Goal: Transaction & Acquisition: Book appointment/travel/reservation

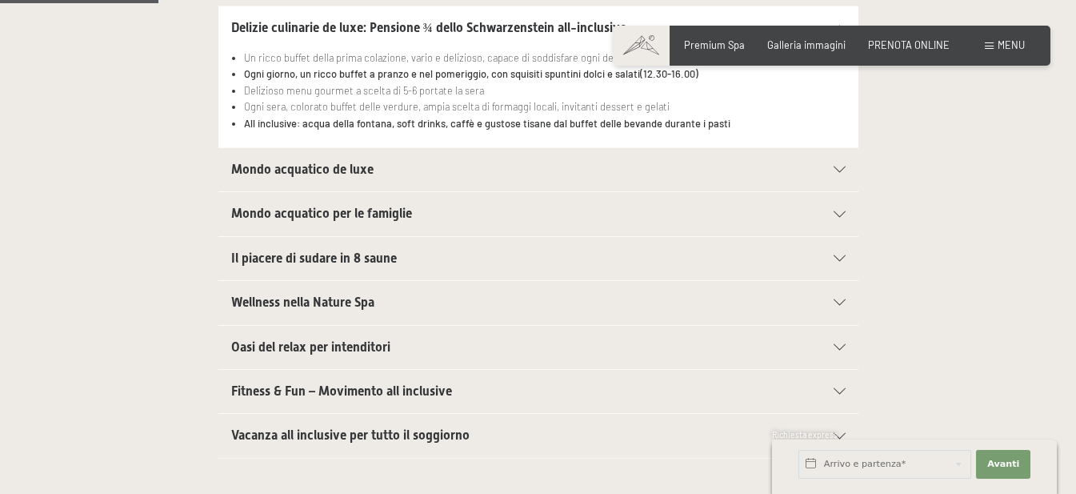
scroll to position [240, 0]
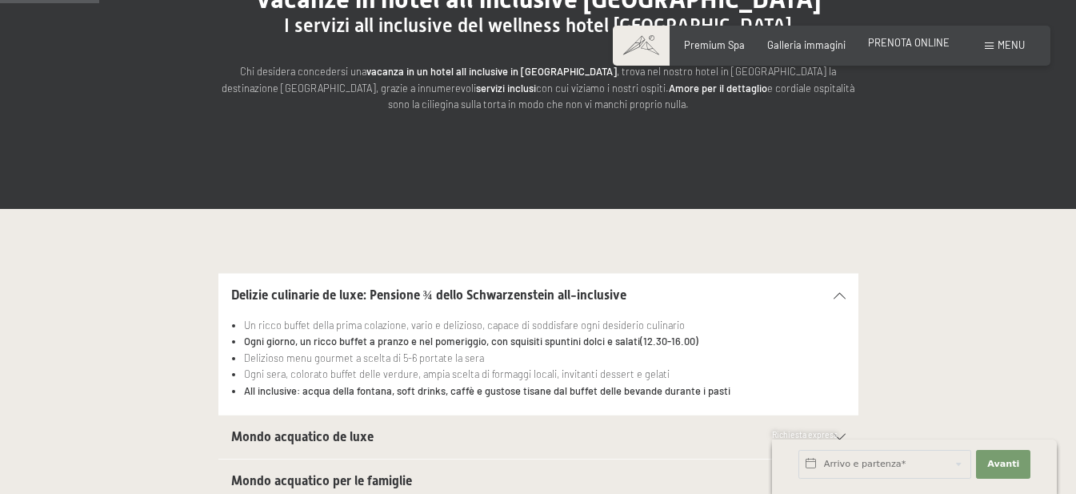
click at [897, 40] on span "PRENOTA ONLINE" at bounding box center [909, 42] width 82 height 13
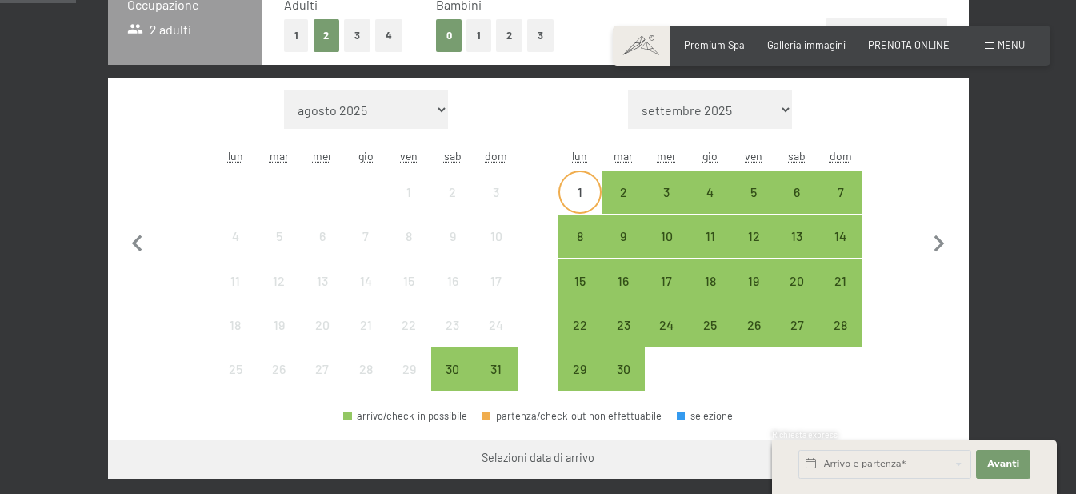
scroll to position [400, 0]
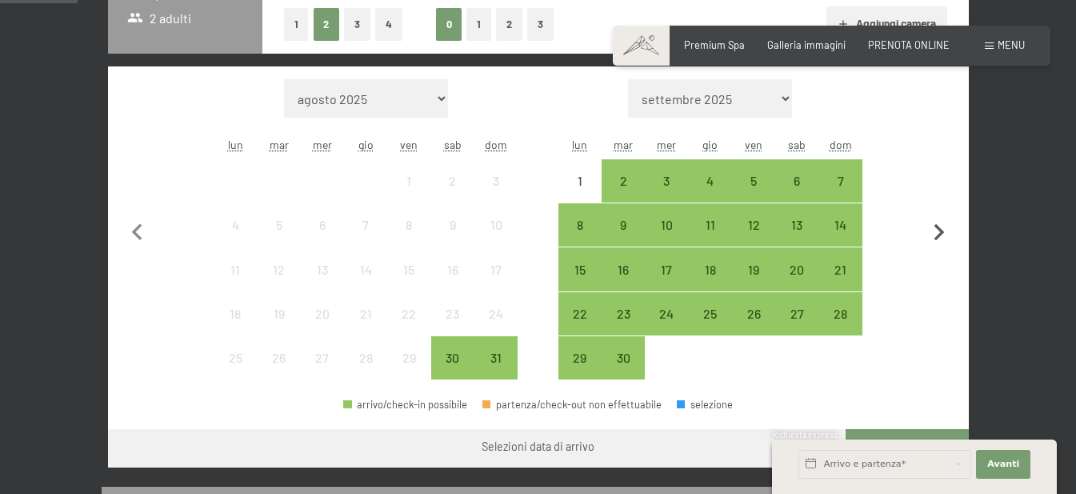
click at [929, 230] on icon "button" at bounding box center [939, 233] width 34 height 34
select select "[DATE]"
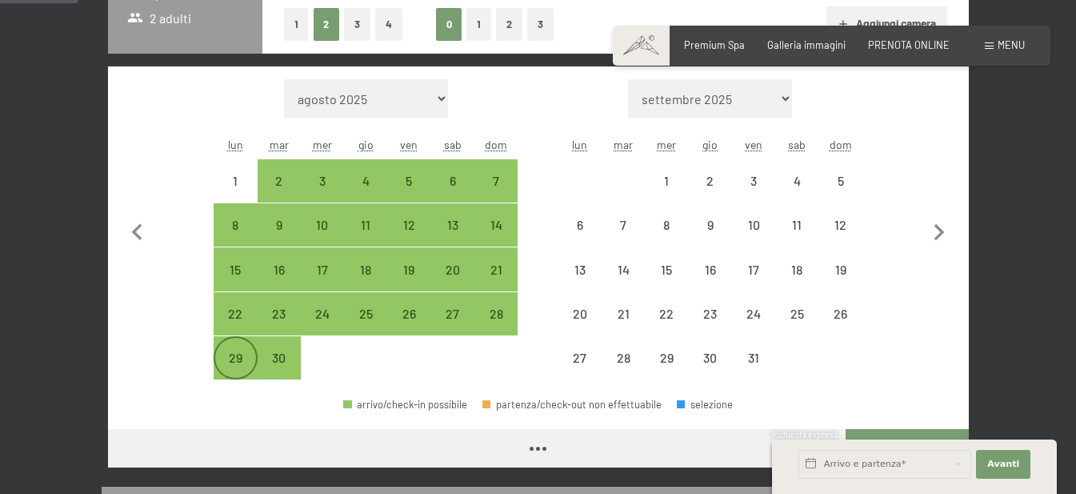
select select "[DATE]"
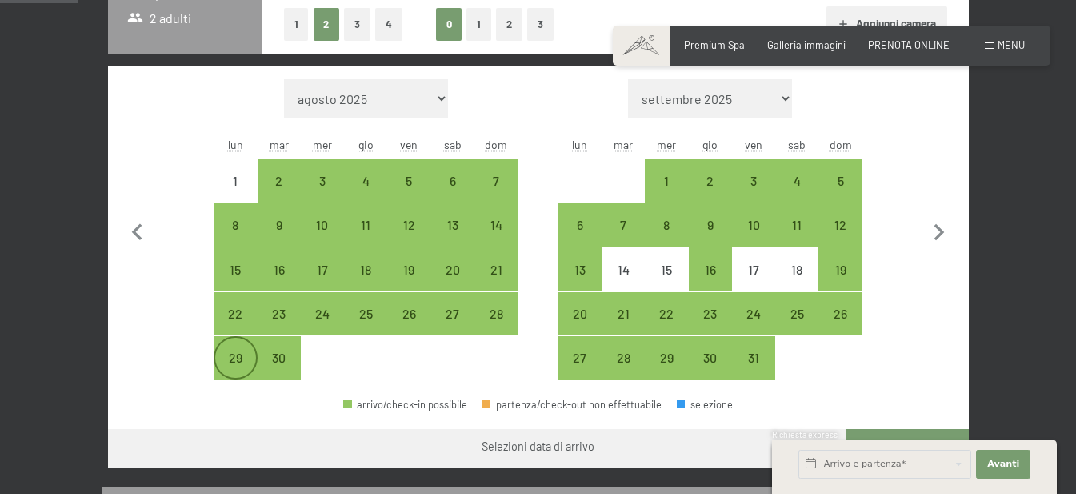
click at [233, 358] on div "29" at bounding box center [235, 371] width 40 height 40
select select "[DATE]"
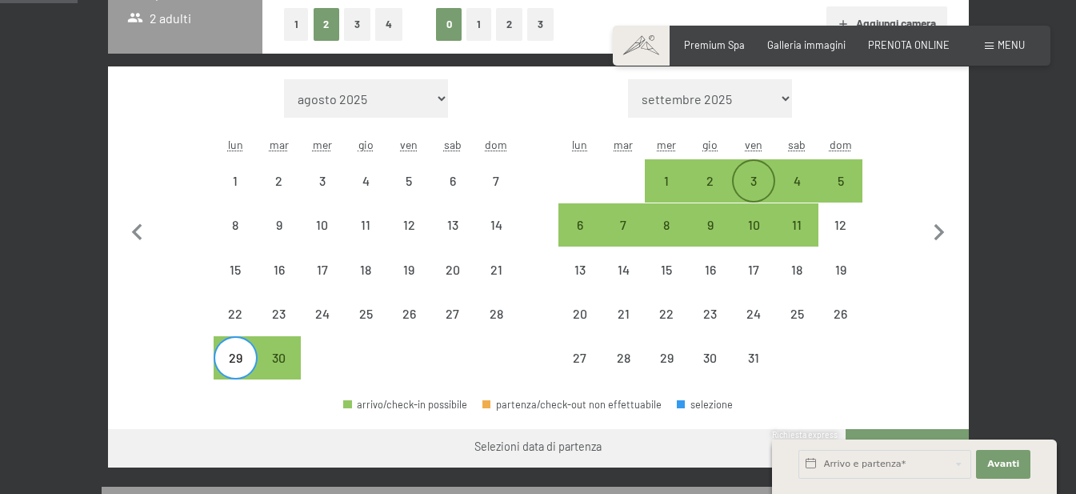
click at [745, 175] on div "3" at bounding box center [754, 194] width 40 height 40
select select "[DATE]"
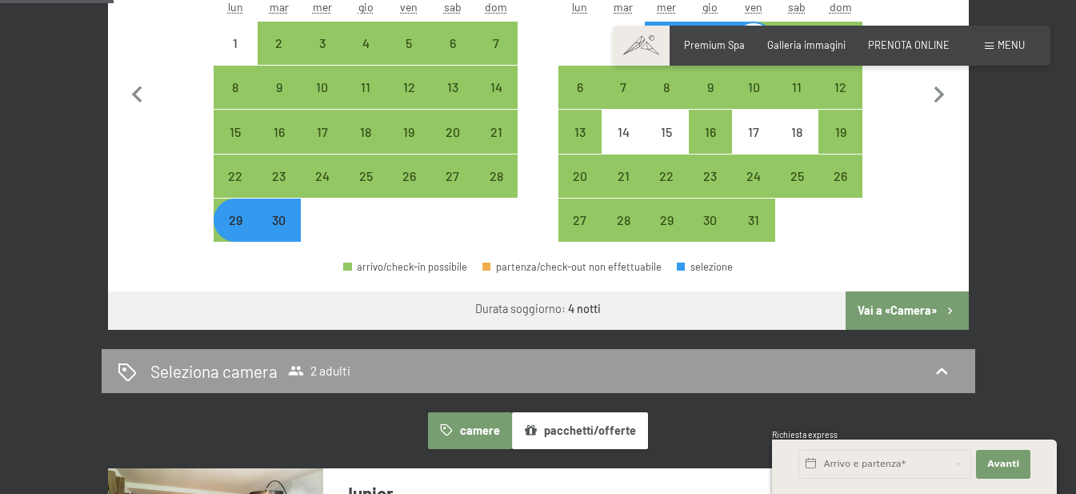
scroll to position [560, 0]
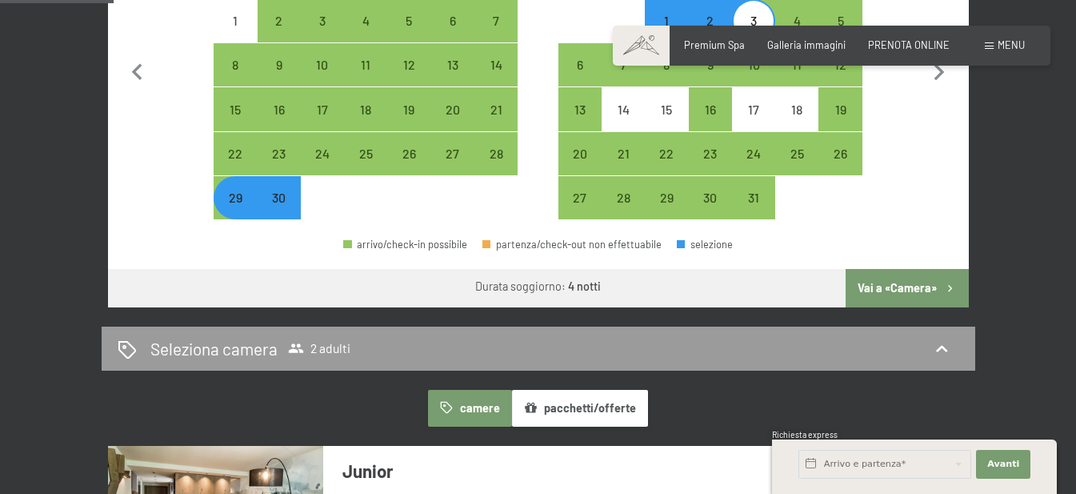
click at [889, 286] on button "Vai a «Camera»" at bounding box center [907, 288] width 122 height 38
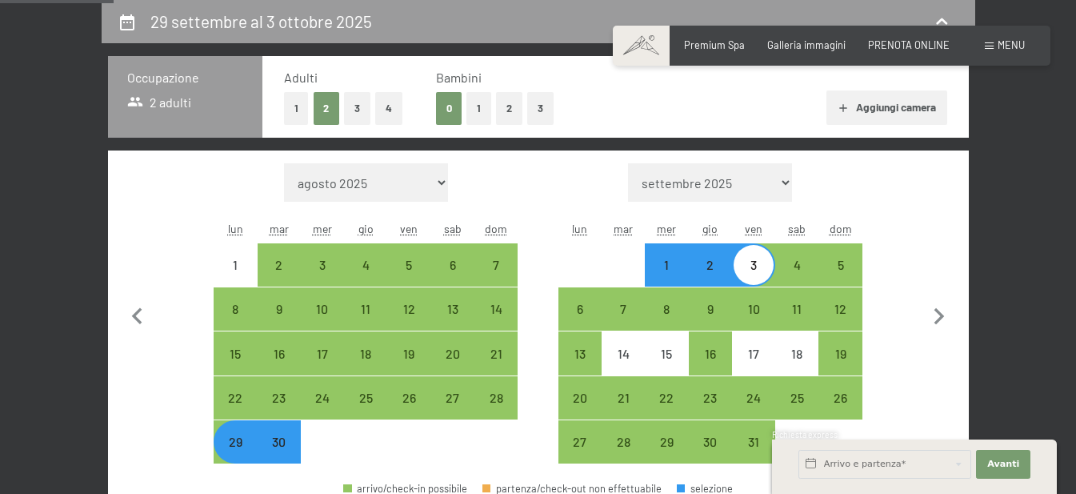
select select "[DATE]"
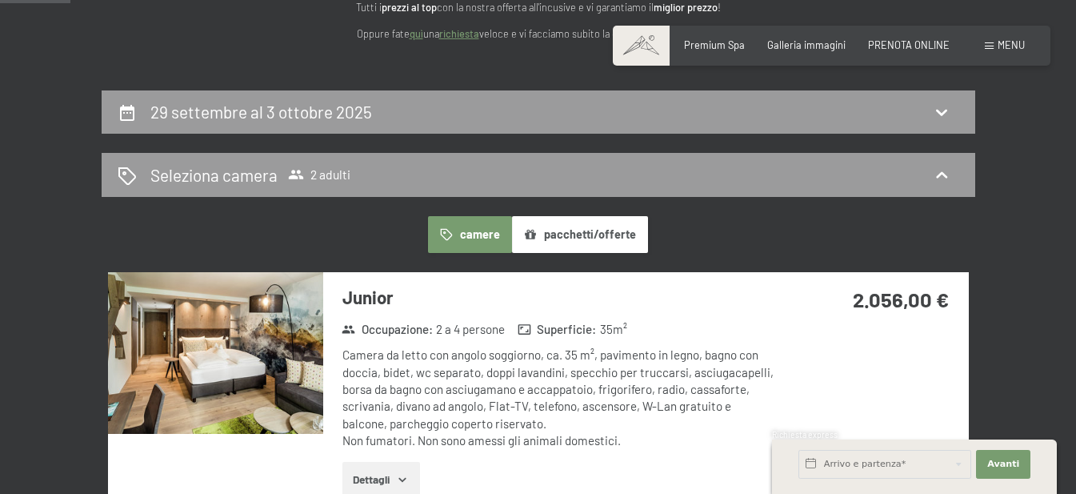
scroll to position [320, 0]
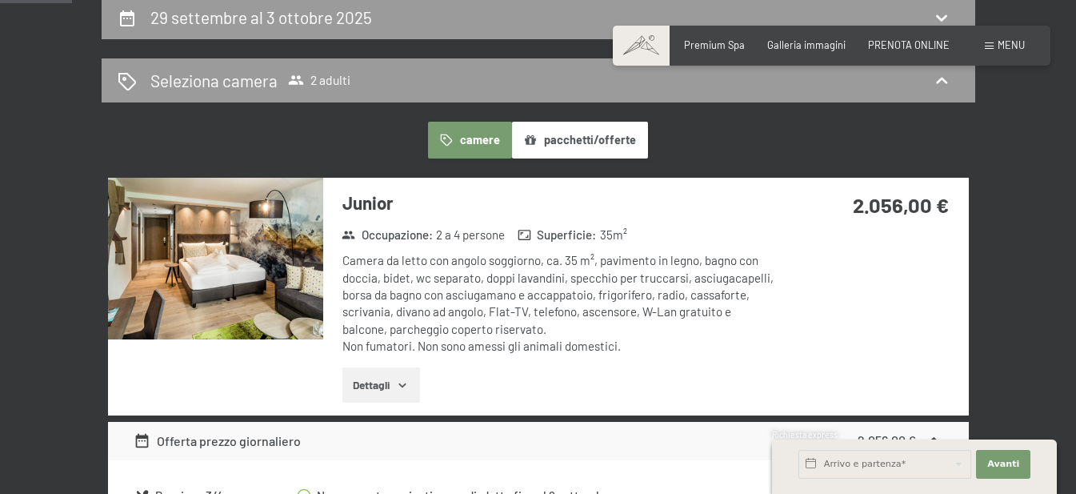
click at [264, 276] on img at bounding box center [215, 259] width 215 height 162
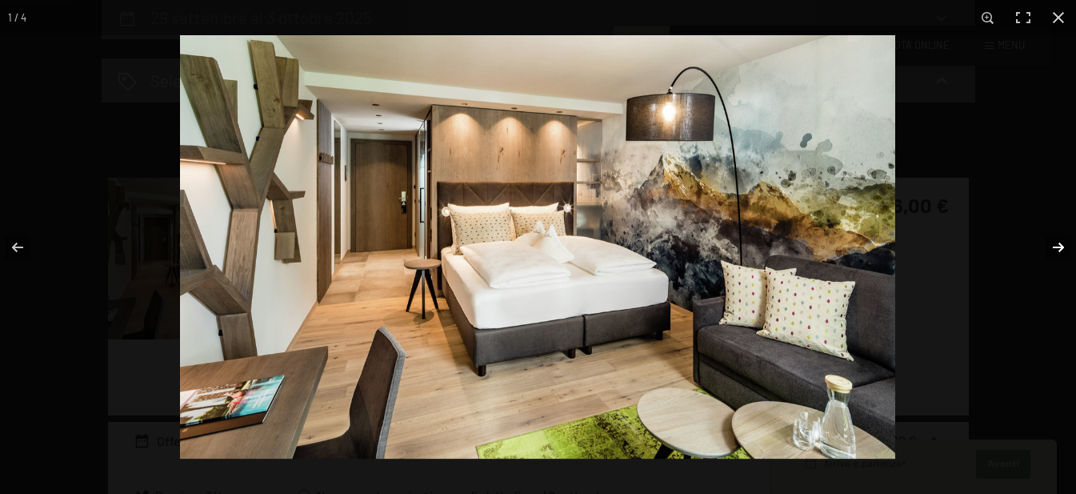
click at [1057, 241] on button "button" at bounding box center [1048, 247] width 56 height 80
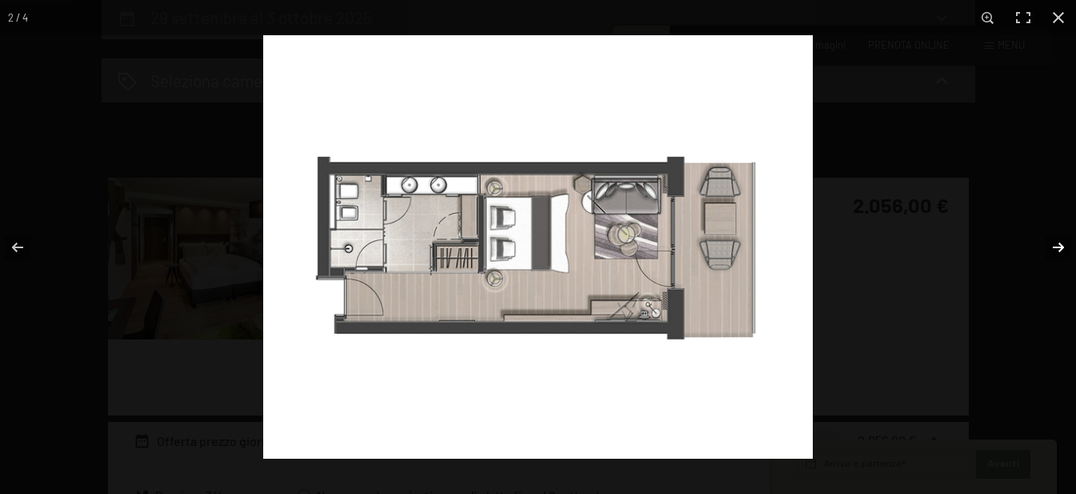
click at [1057, 241] on button "button" at bounding box center [1048, 247] width 56 height 80
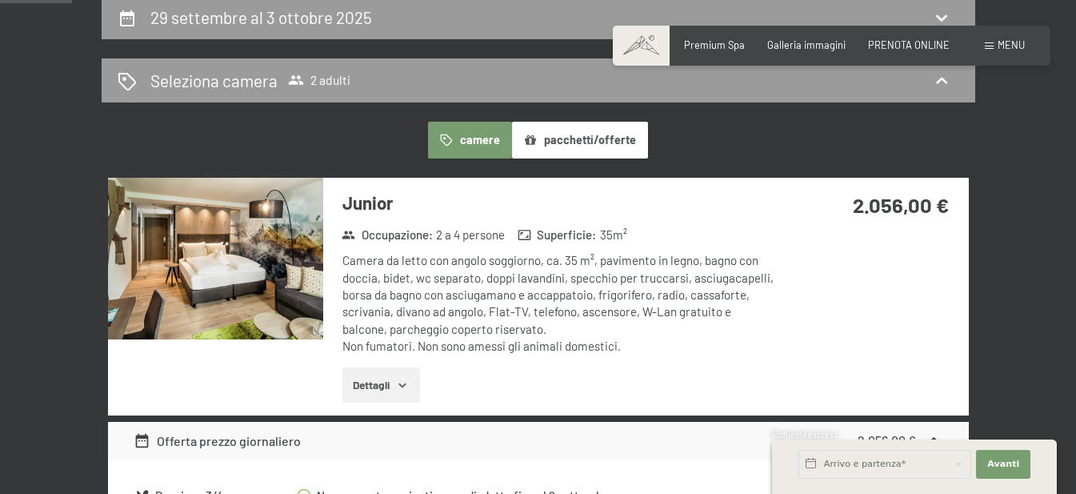
click at [0, 0] on button "button" at bounding box center [0, 0] width 0 height 0
